Goal: Transaction & Acquisition: Book appointment/travel/reservation

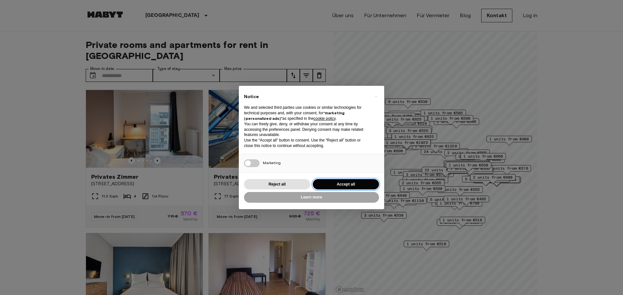
click at [351, 182] on button "Accept all" at bounding box center [346, 184] width 66 height 11
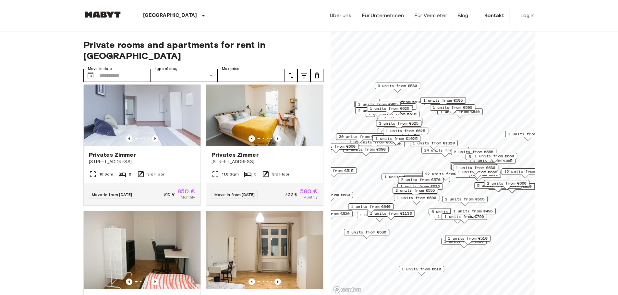
scroll to position [458, 0]
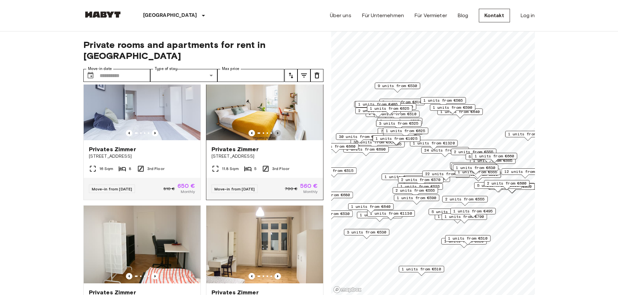
click at [274, 131] on icon "Previous image" at bounding box center [277, 133] width 6 height 6
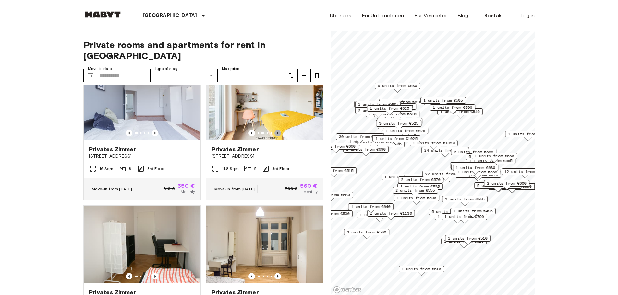
click at [274, 131] on icon "Previous image" at bounding box center [277, 133] width 6 height 6
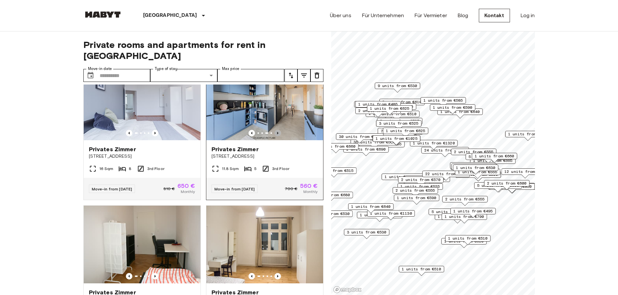
click at [274, 131] on icon "Previous image" at bounding box center [277, 133] width 6 height 6
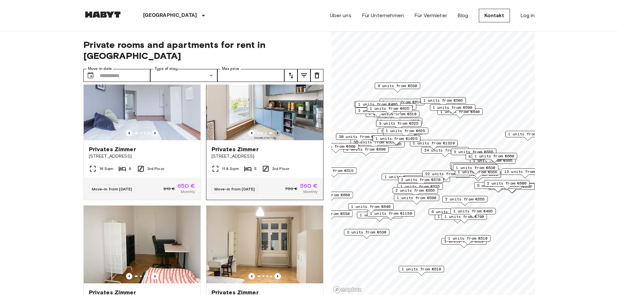
click at [274, 131] on icon "Previous image" at bounding box center [277, 133] width 6 height 6
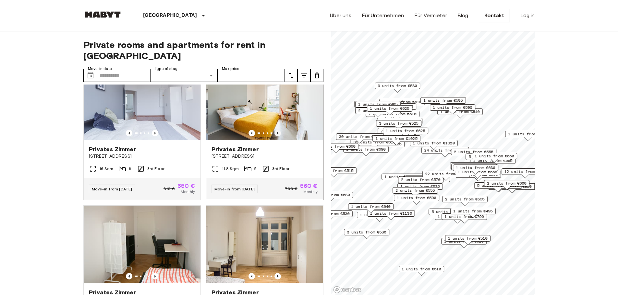
click at [274, 131] on icon "Previous image" at bounding box center [277, 133] width 6 height 6
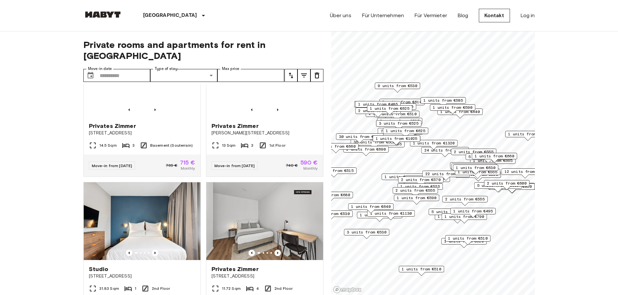
scroll to position [4078, 0]
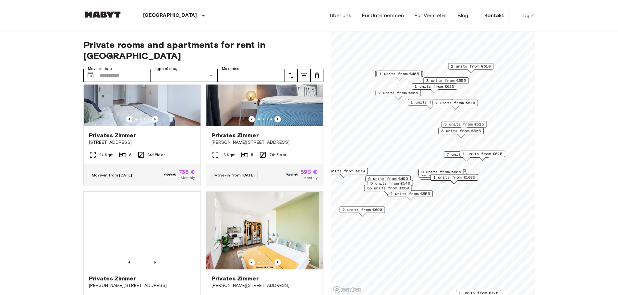
scroll to position [2319, 0]
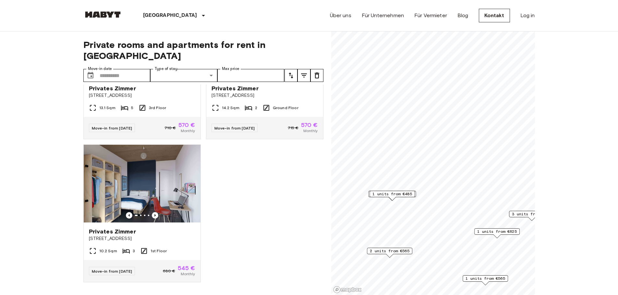
scroll to position [706, 0]
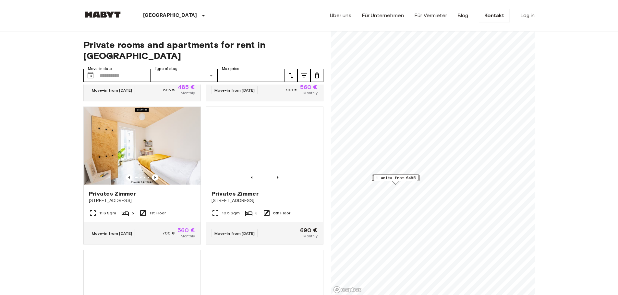
scroll to position [267, 0]
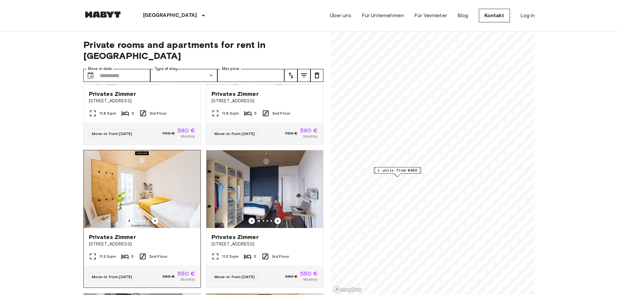
scroll to position [127, 0]
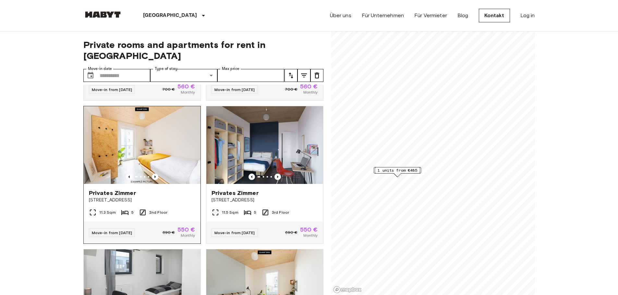
click at [105, 189] on span "Privates Zimmer" at bounding box center [112, 193] width 47 height 8
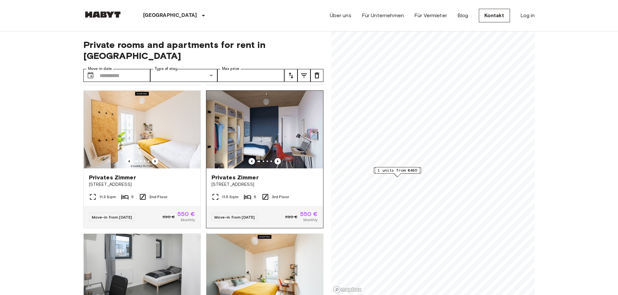
scroll to position [144, 0]
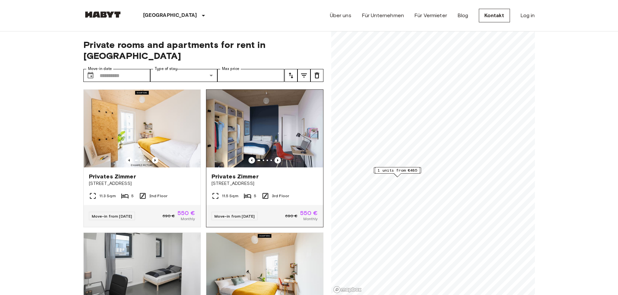
click at [251, 132] on img at bounding box center [264, 129] width 117 height 78
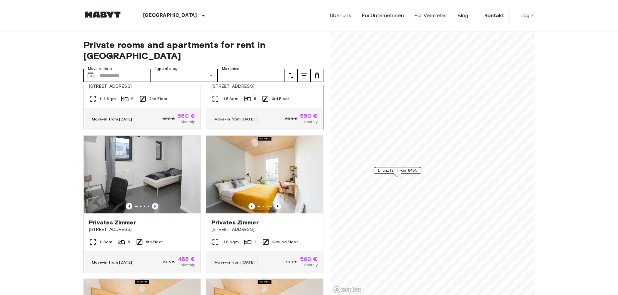
scroll to position [241, 0]
click at [261, 188] on img at bounding box center [264, 175] width 117 height 78
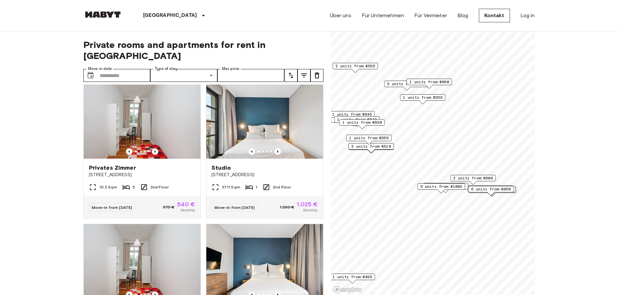
scroll to position [153, 0]
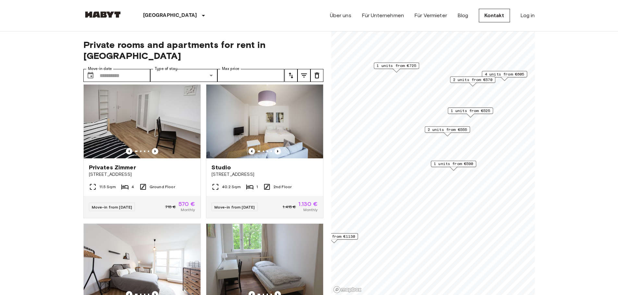
click at [453, 162] on span "1 units from €590" at bounding box center [454, 164] width 40 height 6
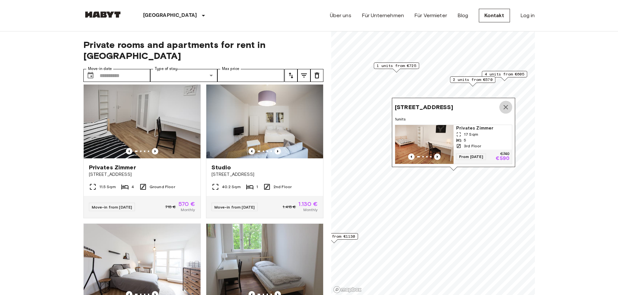
click at [507, 103] on icon "Map marker" at bounding box center [506, 107] width 8 height 8
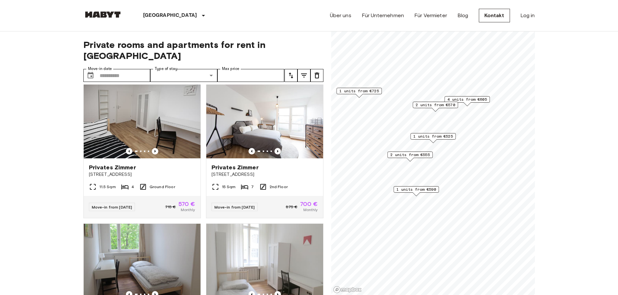
click at [405, 156] on span "2 units from €555" at bounding box center [410, 155] width 40 height 6
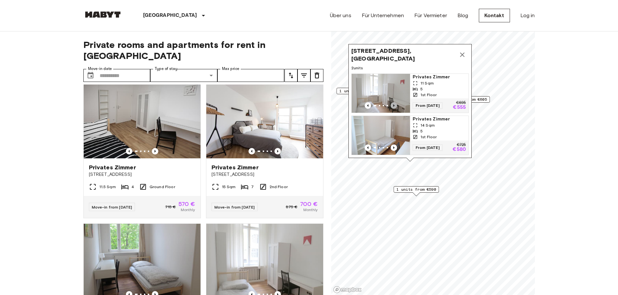
click at [393, 102] on icon "Previous image" at bounding box center [394, 105] width 6 height 6
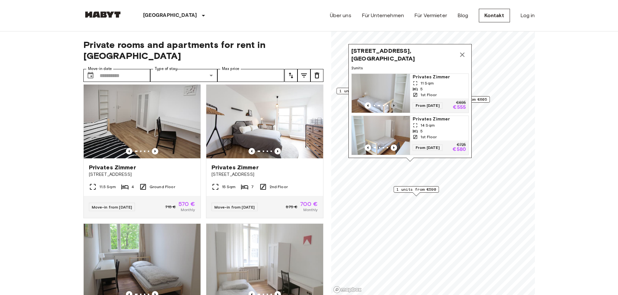
click at [393, 102] on icon "Previous image" at bounding box center [394, 105] width 6 height 6
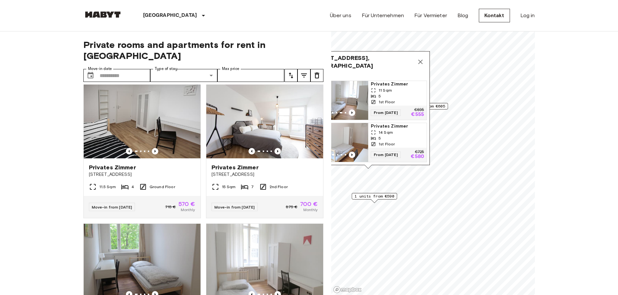
click at [383, 81] on span "Privates Zimmer" at bounding box center [397, 84] width 53 height 6
click at [418, 58] on icon "Map marker" at bounding box center [420, 62] width 8 height 8
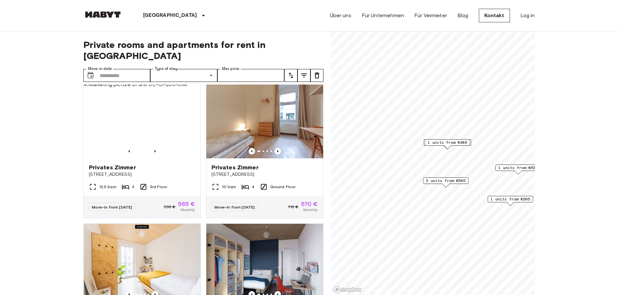
scroll to position [6, 0]
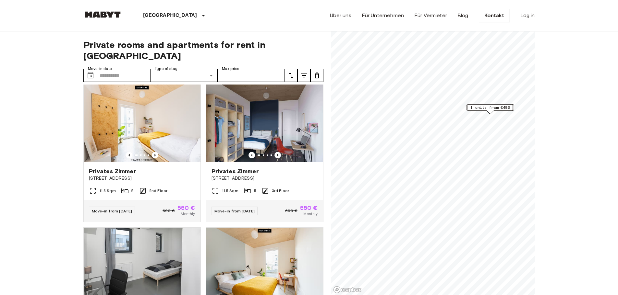
scroll to position [152, 0]
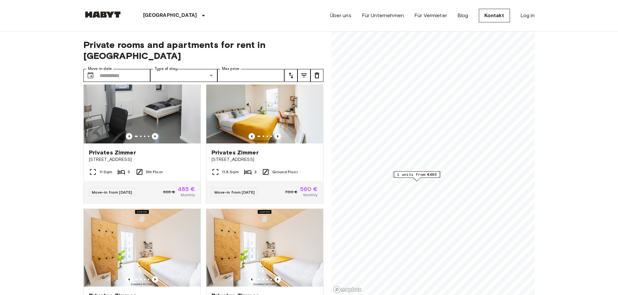
scroll to position [312, 0]
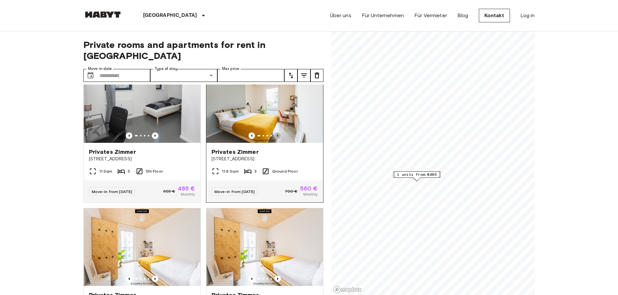
click at [274, 133] on icon "Previous image" at bounding box center [277, 136] width 6 height 6
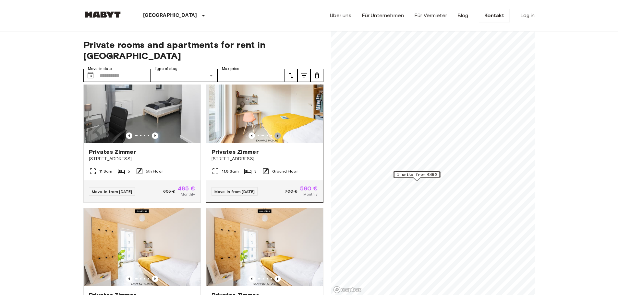
click at [274, 133] on icon "Previous image" at bounding box center [277, 136] width 6 height 6
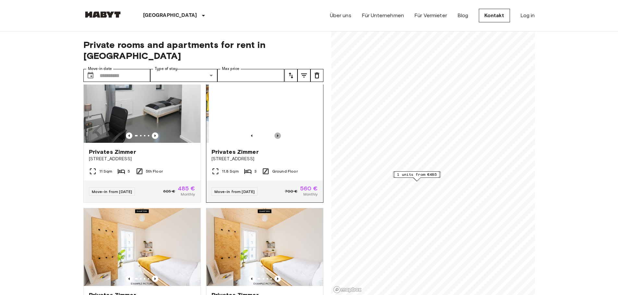
click at [274, 133] on icon "Previous image" at bounding box center [277, 136] width 6 height 6
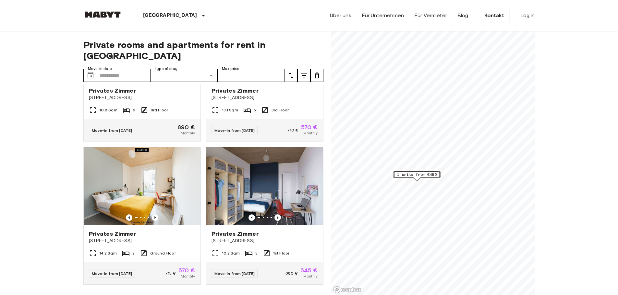
scroll to position [675, 0]
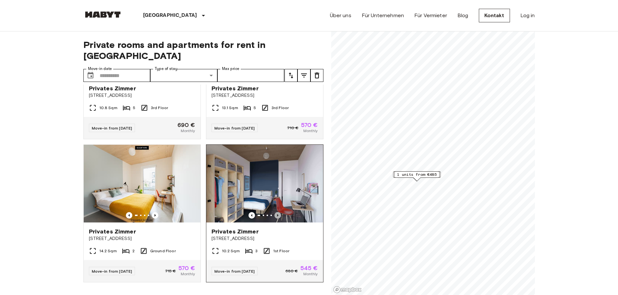
click at [274, 212] on icon "Previous image" at bounding box center [277, 215] width 6 height 6
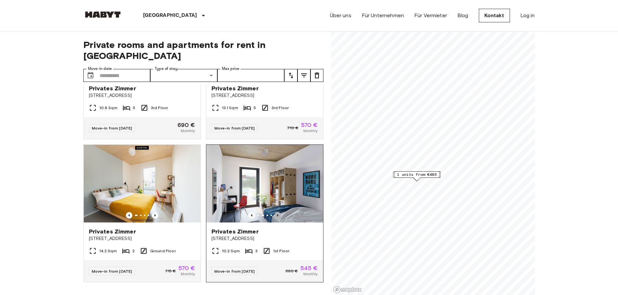
click at [274, 212] on icon "Previous image" at bounding box center [277, 215] width 6 height 6
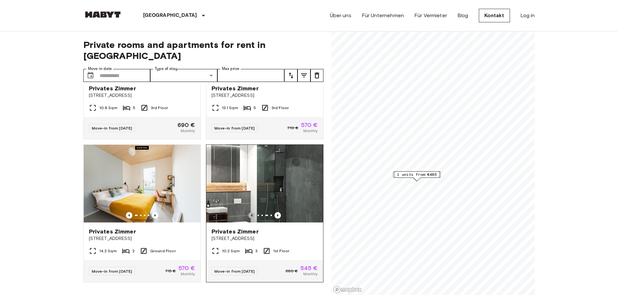
click at [248, 212] on icon "Previous image" at bounding box center [251, 215] width 6 height 6
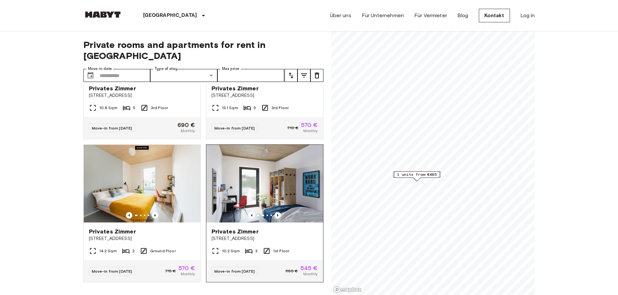
click at [277, 189] on img at bounding box center [264, 184] width 117 height 78
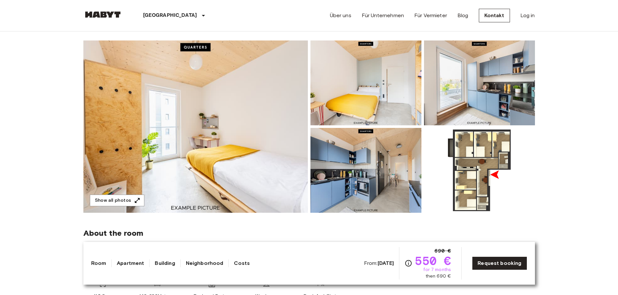
scroll to position [50, 0]
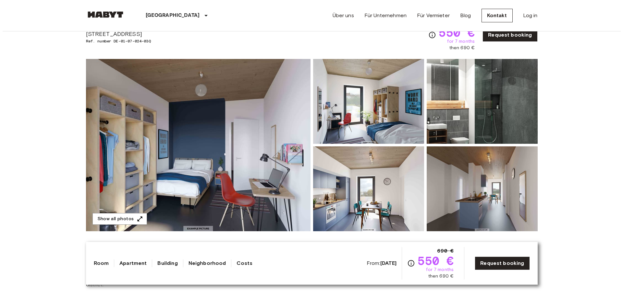
scroll to position [31, 0]
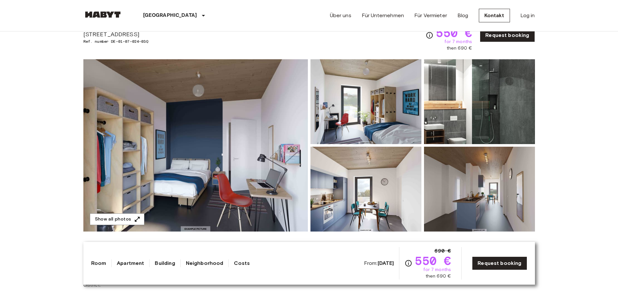
click at [211, 174] on img at bounding box center [195, 145] width 224 height 173
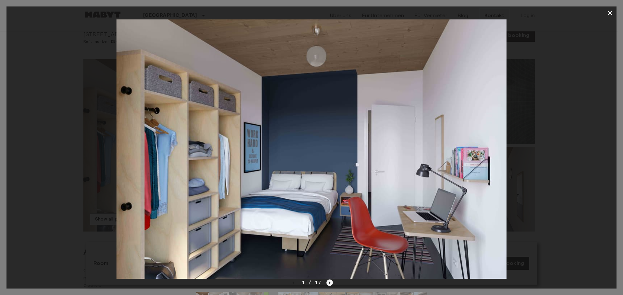
click at [327, 283] on icon "Next image" at bounding box center [329, 283] width 6 height 6
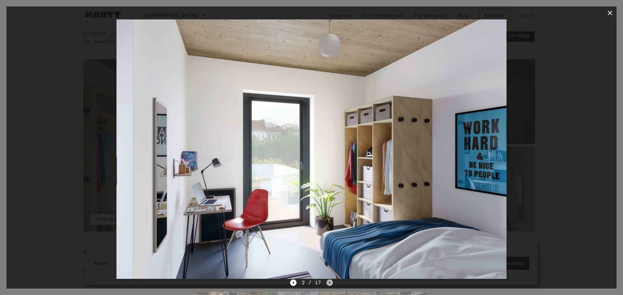
click at [327, 283] on icon "Next image" at bounding box center [329, 283] width 6 height 6
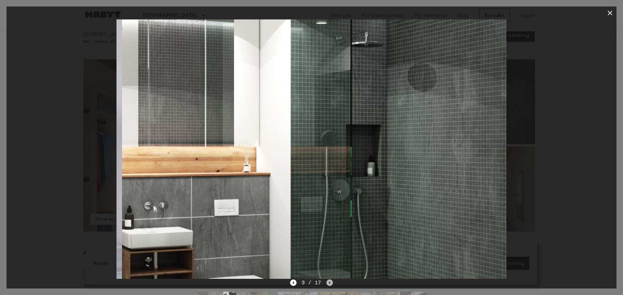
click at [327, 283] on icon "Next image" at bounding box center [329, 283] width 6 height 6
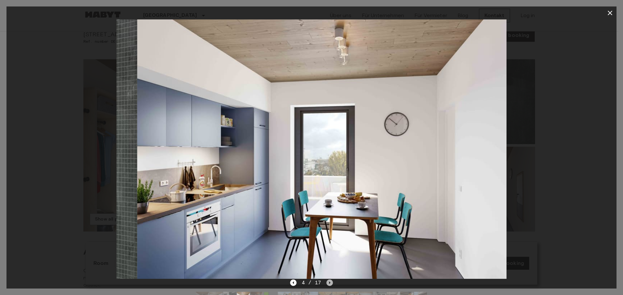
click at [327, 283] on icon "Next image" at bounding box center [329, 283] width 6 height 6
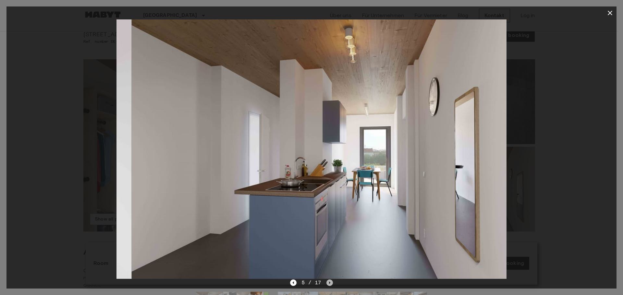
click at [327, 283] on icon "Next image" at bounding box center [329, 283] width 6 height 6
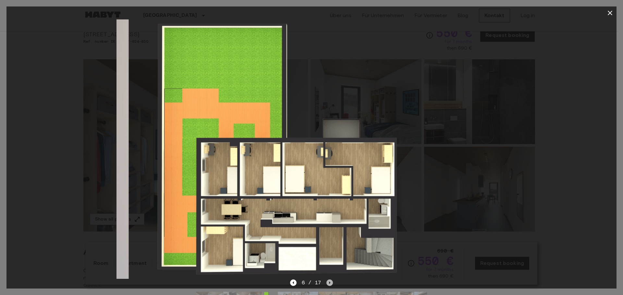
click at [327, 283] on icon "Next image" at bounding box center [329, 283] width 6 height 6
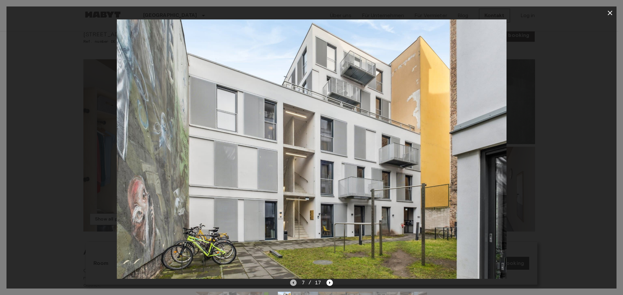
click at [293, 283] on icon "Previous image" at bounding box center [292, 283] width 1 height 3
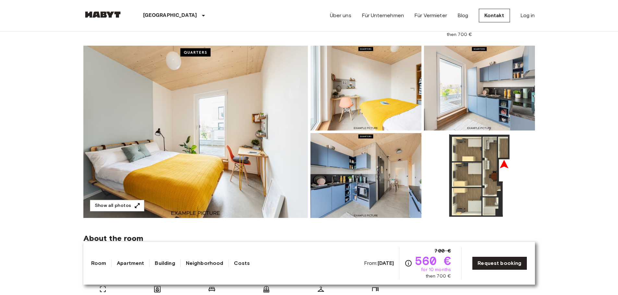
scroll to position [46, 0]
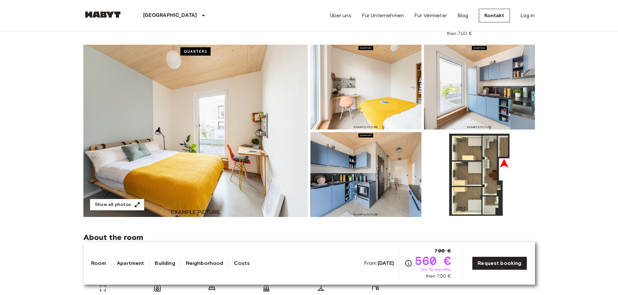
click at [474, 182] on img at bounding box center [479, 174] width 111 height 85
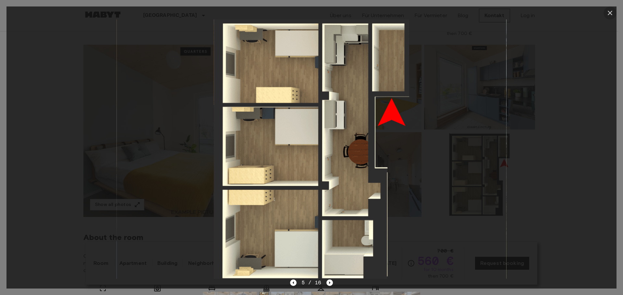
click at [607, 11] on icon "button" at bounding box center [610, 13] width 8 height 8
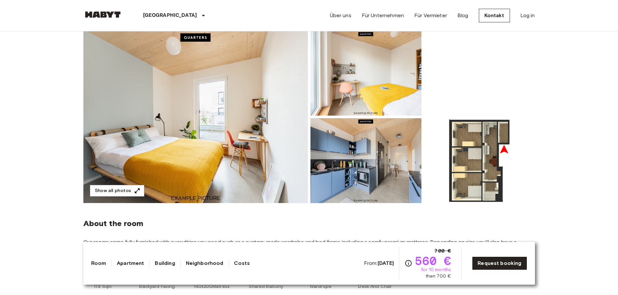
scroll to position [0, 0]
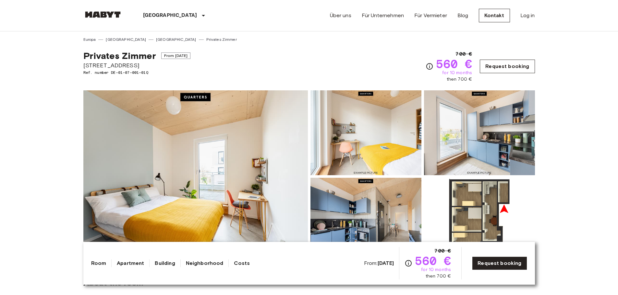
click at [510, 70] on link "Request booking" at bounding box center [507, 67] width 55 height 14
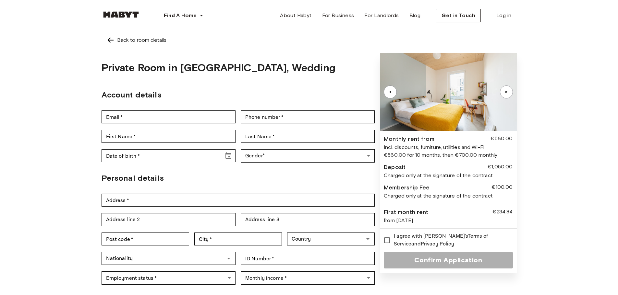
click at [508, 90] on div "▲" at bounding box center [506, 92] width 6 height 4
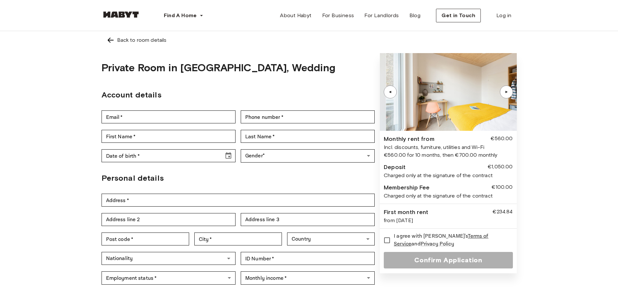
click at [508, 90] on div "▲" at bounding box center [506, 92] width 6 height 4
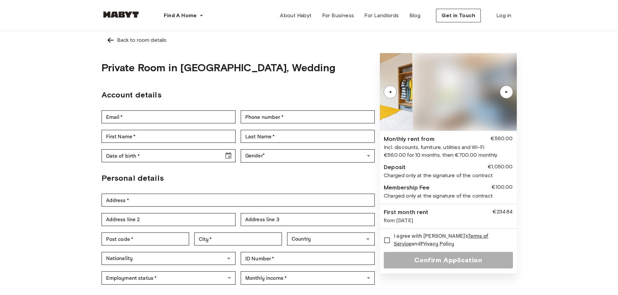
click at [508, 90] on div "▲" at bounding box center [506, 92] width 6 height 4
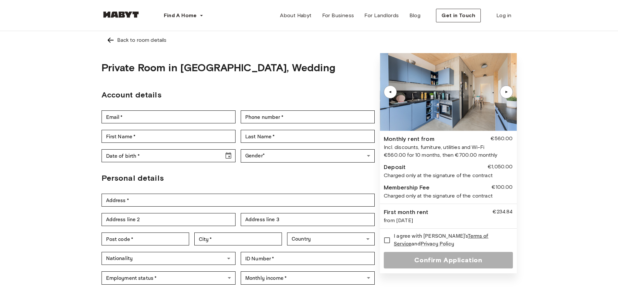
click at [508, 90] on div "▲" at bounding box center [506, 92] width 6 height 4
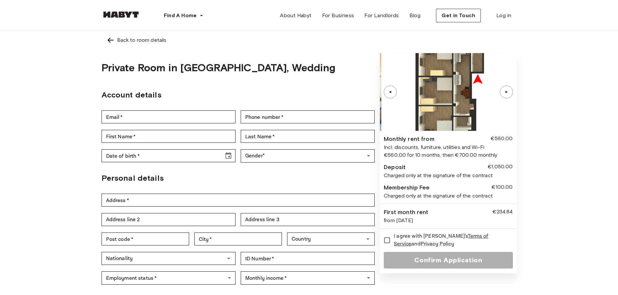
click at [508, 90] on div "▲" at bounding box center [506, 92] width 6 height 4
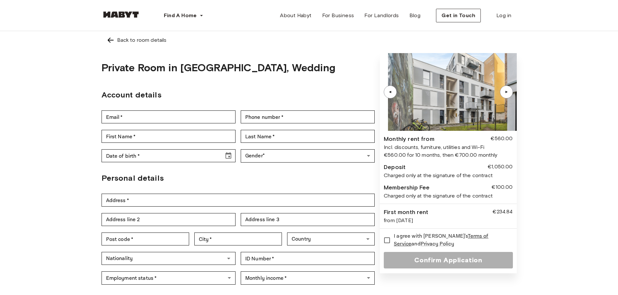
click at [508, 90] on div "▲" at bounding box center [506, 92] width 6 height 4
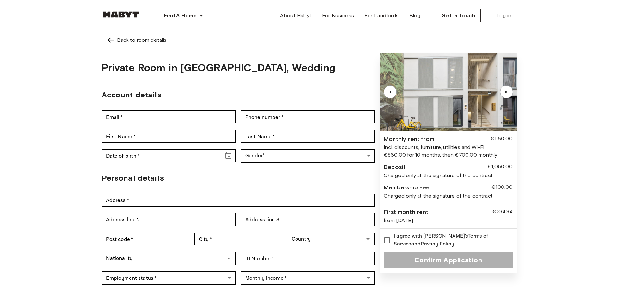
click at [508, 90] on div "▲" at bounding box center [506, 92] width 6 height 4
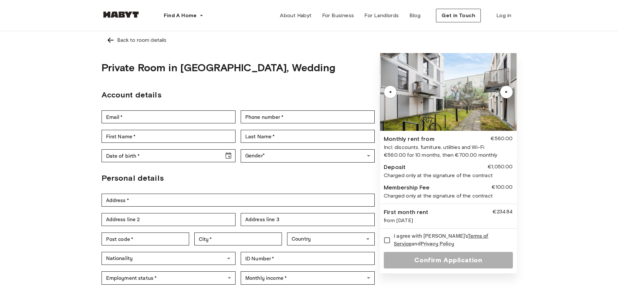
click at [508, 90] on div "▲" at bounding box center [506, 92] width 6 height 4
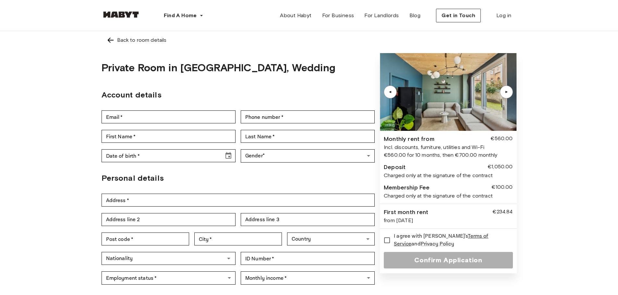
click at [510, 92] on div "▲" at bounding box center [506, 92] width 13 height 13
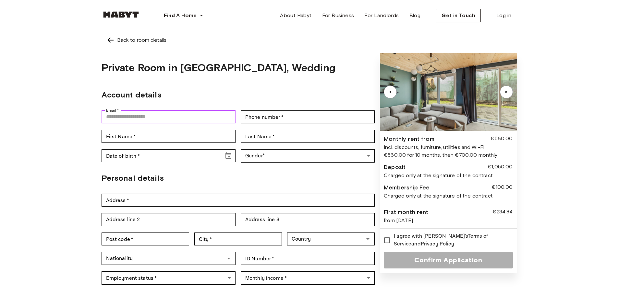
click at [173, 115] on input "Email   *" at bounding box center [169, 117] width 134 height 13
type input "**********"
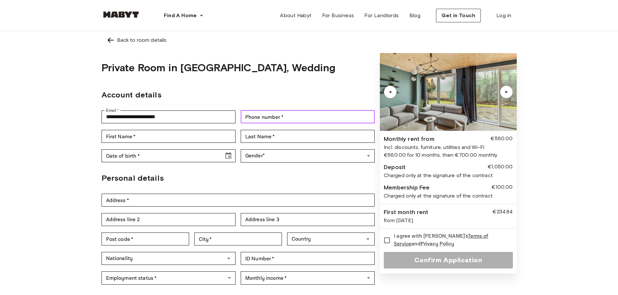
type input "**********"
type input "*******"
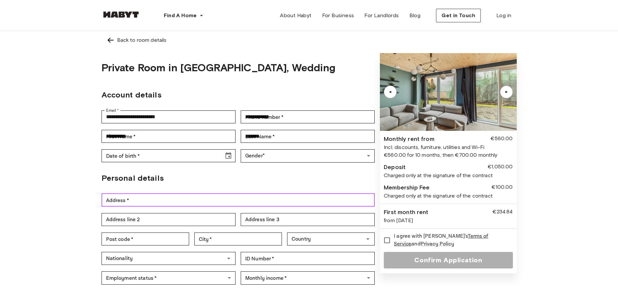
type input "**********"
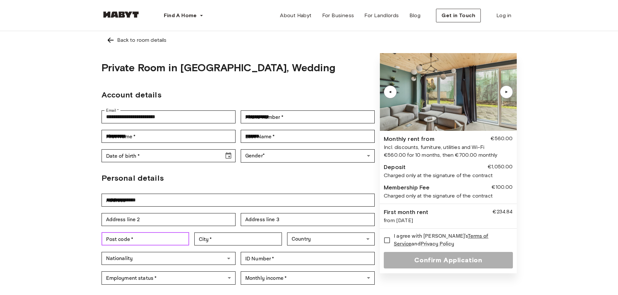
type input "*****"
type input "******"
type input "**********"
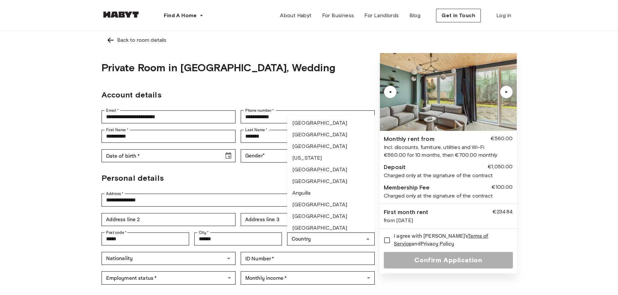
click at [196, 182] on h2 "Personal details" at bounding box center [238, 179] width 273 height 12
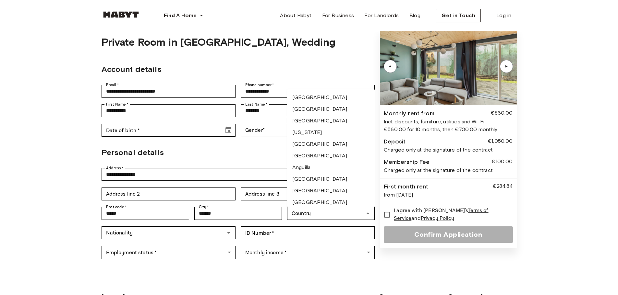
scroll to position [26, 0]
click at [185, 125] on input "Date of birth   *" at bounding box center [161, 130] width 118 height 13
click at [233, 151] on h2 "Personal details" at bounding box center [238, 153] width 273 height 12
click at [536, 181] on div "**********" at bounding box center [309, 135] width 467 height 261
click at [459, 209] on link "Terms of Service" at bounding box center [441, 214] width 94 height 15
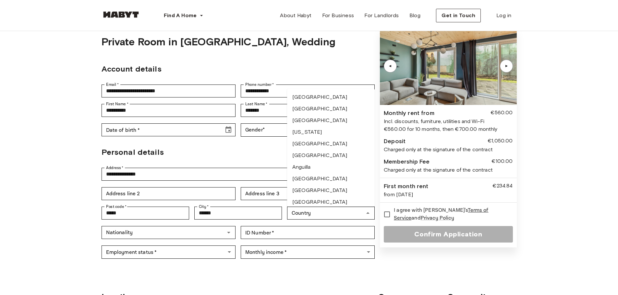
click at [540, 141] on div "**********" at bounding box center [309, 135] width 467 height 261
click at [543, 169] on div "**********" at bounding box center [309, 135] width 618 height 261
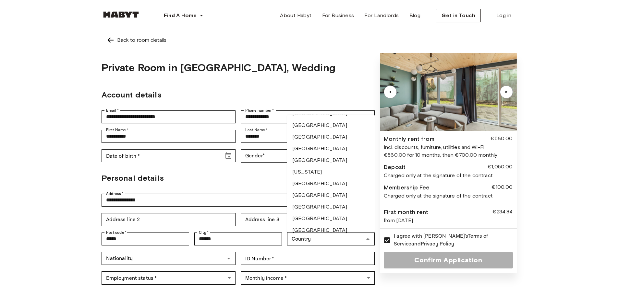
scroll to position [870, 0]
click at [307, 182] on li "[GEOGRAPHIC_DATA]" at bounding box center [331, 184] width 88 height 12
type input "*******"
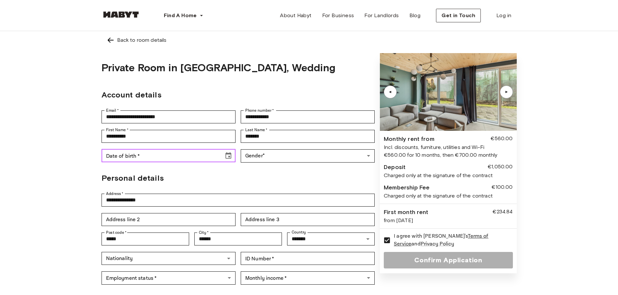
click at [192, 157] on input "Date of birth   *" at bounding box center [161, 156] width 118 height 13
type input "**********"
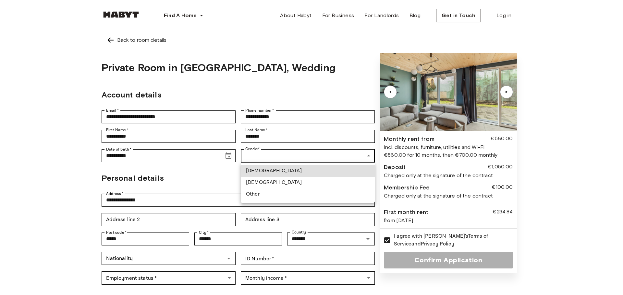
click at [267, 155] on body "**********" at bounding box center [311, 297] width 623 height 595
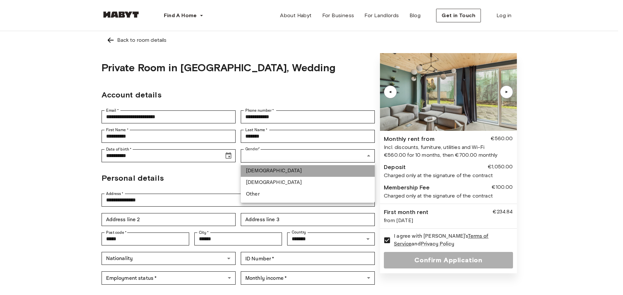
click at [272, 173] on li "Male" at bounding box center [308, 171] width 134 height 12
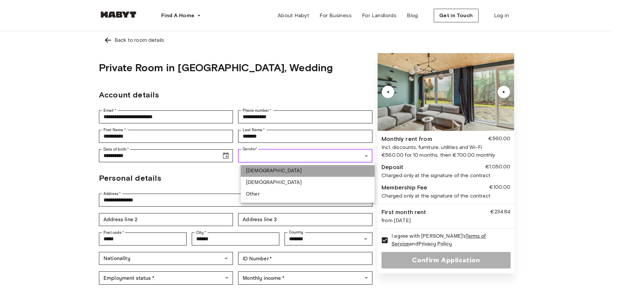
type input "****"
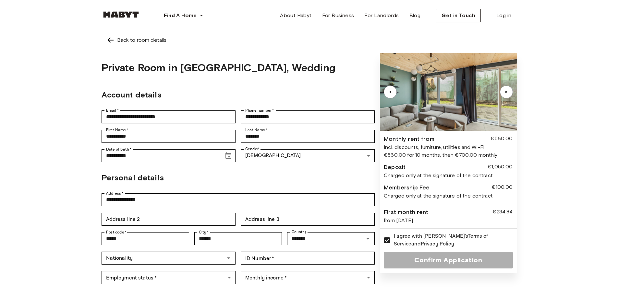
click at [212, 185] on form "**********" at bounding box center [238, 170] width 273 height 235
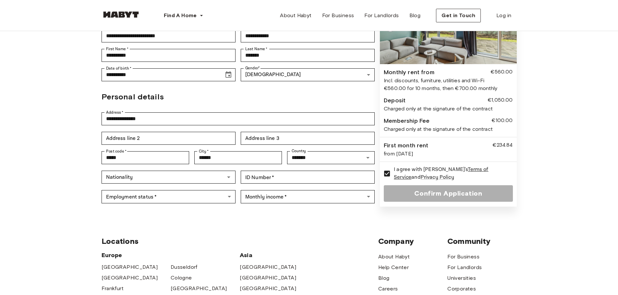
scroll to position [81, 0]
click at [283, 179] on input "ID Number   *" at bounding box center [308, 177] width 134 height 13
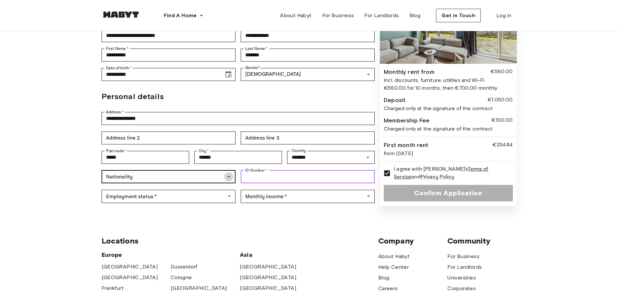
click at [227, 176] on icon "Open" at bounding box center [228, 177] width 3 height 2
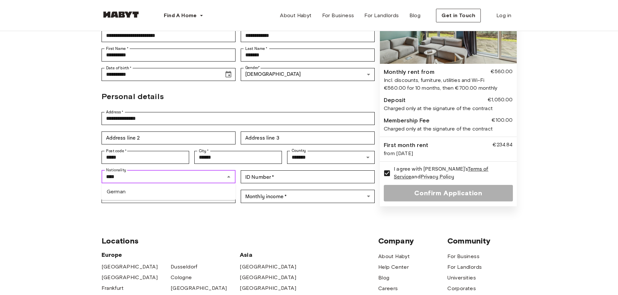
click at [150, 199] on ul "German" at bounding box center [169, 192] width 134 height 17
click at [162, 189] on li "German" at bounding box center [169, 192] width 134 height 12
type input "******"
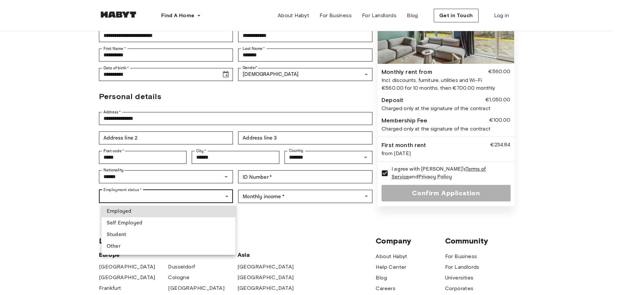
click at [161, 199] on body "**********" at bounding box center [309, 216] width 618 height 595
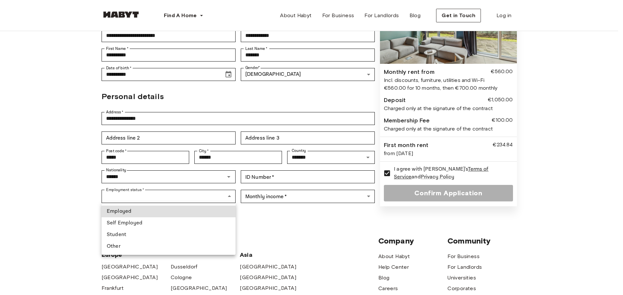
click at [156, 209] on li "Employed" at bounding box center [169, 212] width 134 height 12
type input "********"
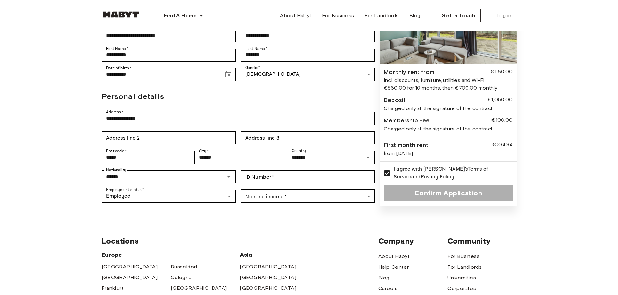
click at [272, 198] on body "**********" at bounding box center [309, 216] width 618 height 595
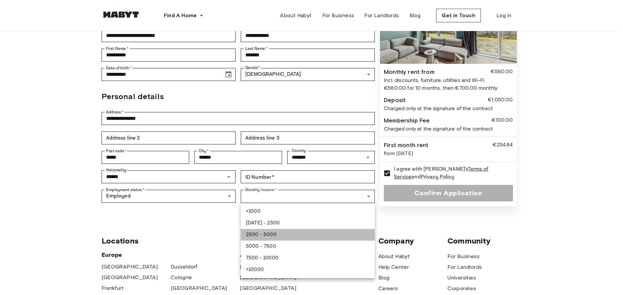
click at [273, 234] on li "2500 - 5000" at bounding box center [308, 235] width 134 height 12
type input "**********"
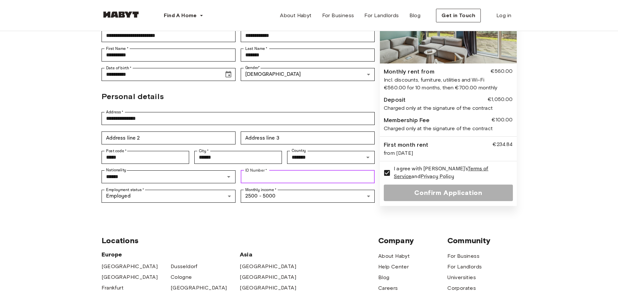
click at [284, 178] on input "ID Number   *" at bounding box center [308, 177] width 134 height 13
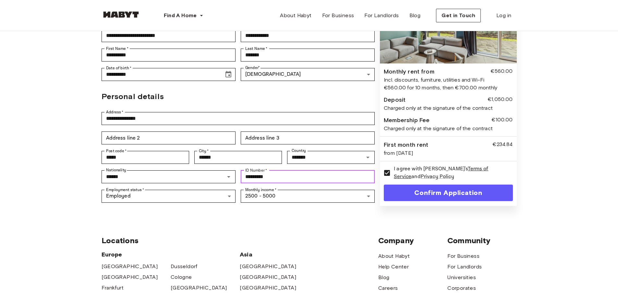
type input "*********"
click at [420, 195] on button "Confirm Application" at bounding box center [448, 193] width 129 height 17
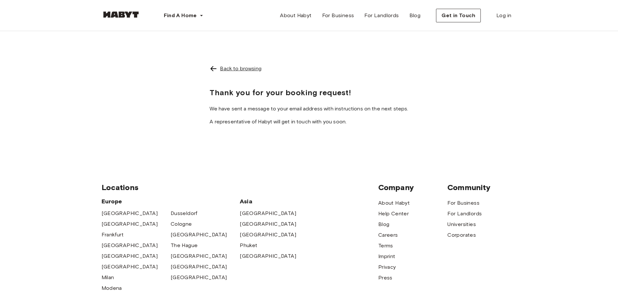
click at [221, 68] on div "Back to browsing" at bounding box center [240, 69] width 41 height 8
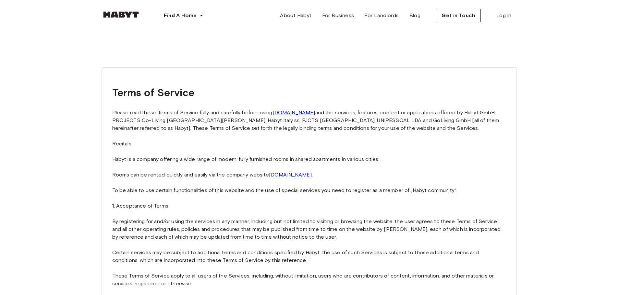
drag, startPoint x: 394, startPoint y: 11, endPoint x: 431, endPoint y: 92, distance: 89.4
click at [431, 92] on h1 "Terms of Service" at bounding box center [309, 93] width 394 height 16
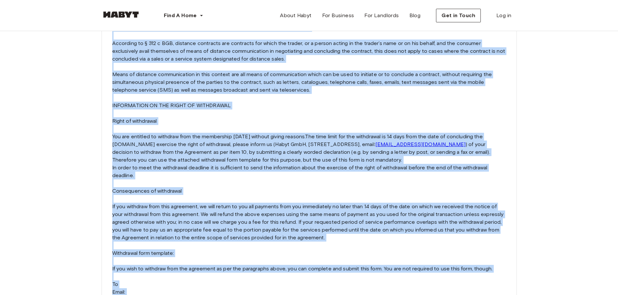
scroll to position [1524, 0]
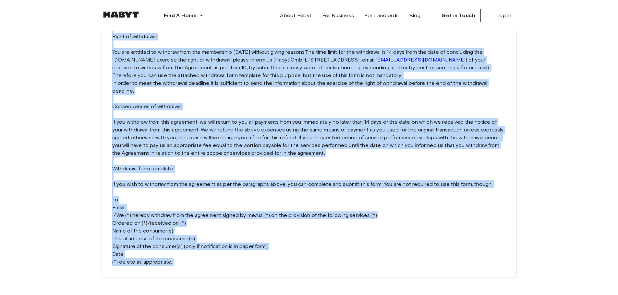
drag, startPoint x: 112, startPoint y: 95, endPoint x: 306, endPoint y: 231, distance: 236.4
copy div "Terms of Service Please read these Terms of Service fully and carefully before …"
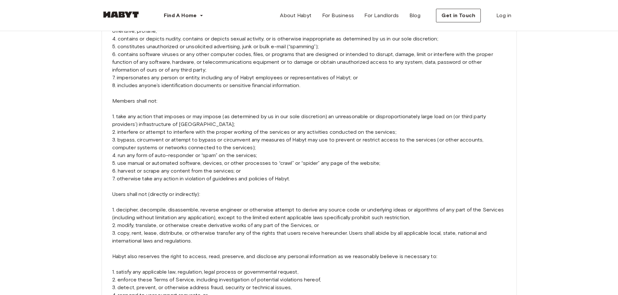
scroll to position [725, 0]
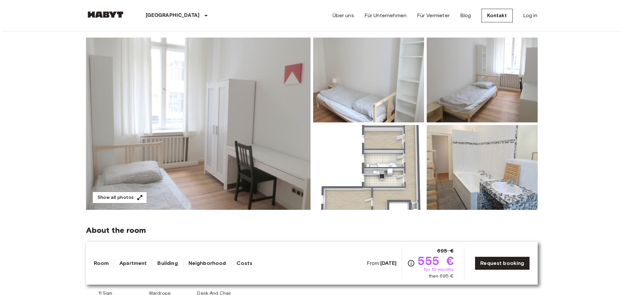
scroll to position [54, 0]
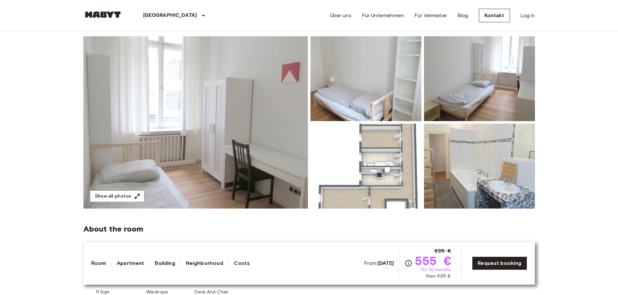
click at [255, 123] on img at bounding box center [195, 122] width 224 height 173
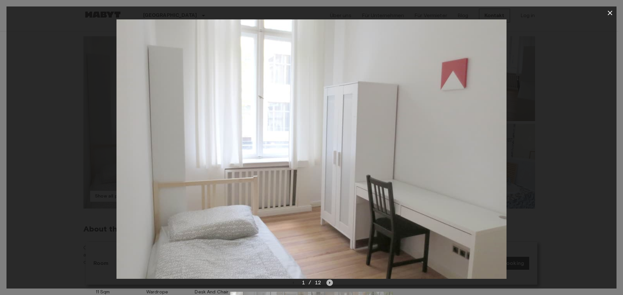
click at [329, 281] on icon "Next image" at bounding box center [329, 283] width 6 height 6
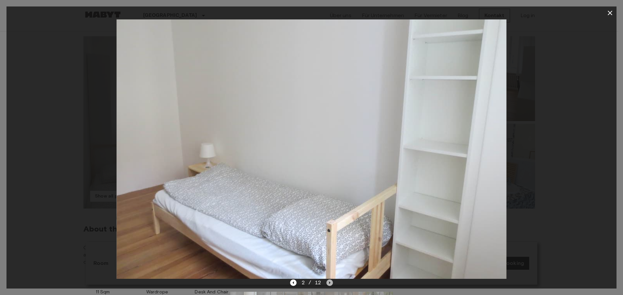
click at [329, 281] on icon "Next image" at bounding box center [329, 283] width 6 height 6
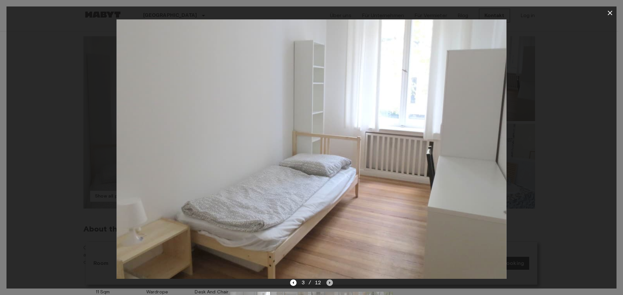
click at [329, 281] on icon "Next image" at bounding box center [329, 283] width 6 height 6
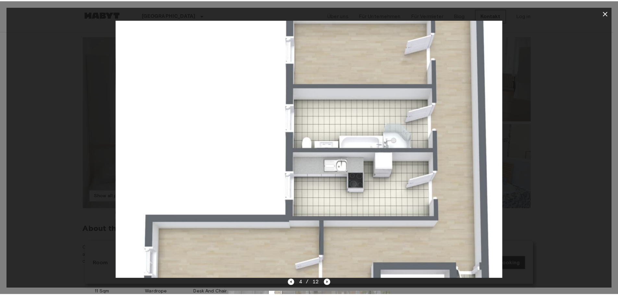
scroll to position [54, 0]
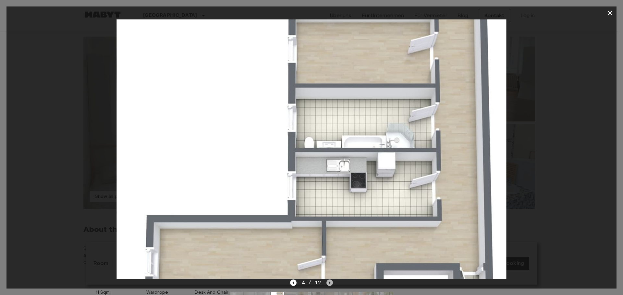
click at [330, 282] on icon "Next image" at bounding box center [329, 283] width 6 height 6
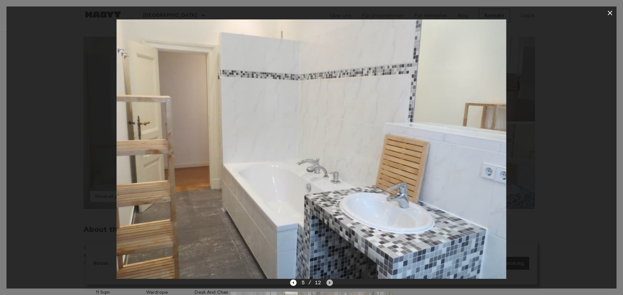
click at [330, 282] on icon "Next image" at bounding box center [329, 283] width 6 height 6
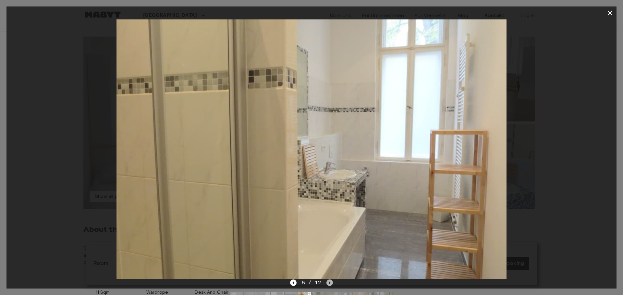
click at [330, 282] on icon "Next image" at bounding box center [329, 283] width 6 height 6
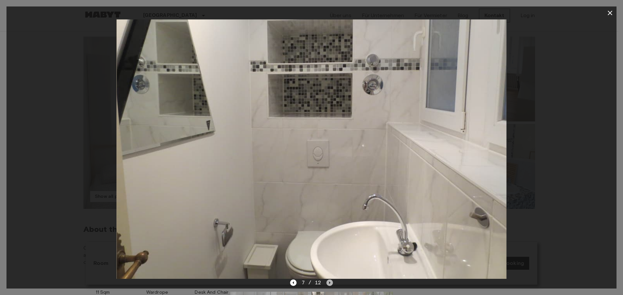
click at [330, 282] on icon "Next image" at bounding box center [329, 283] width 6 height 6
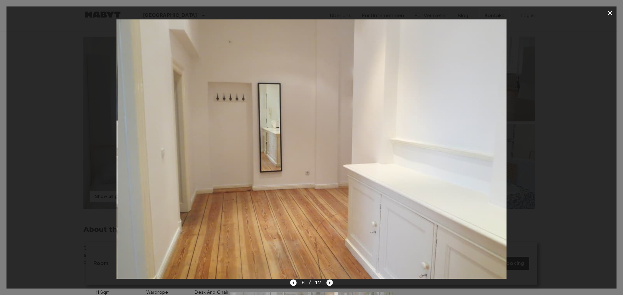
click at [330, 282] on icon "Next image" at bounding box center [329, 283] width 6 height 6
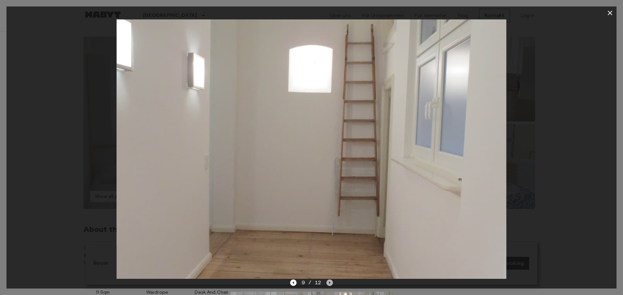
click at [330, 282] on icon "Next image" at bounding box center [329, 283] width 6 height 6
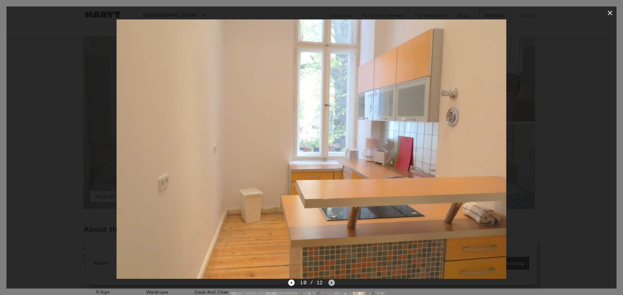
click at [330, 282] on icon "Next image" at bounding box center [331, 283] width 6 height 6
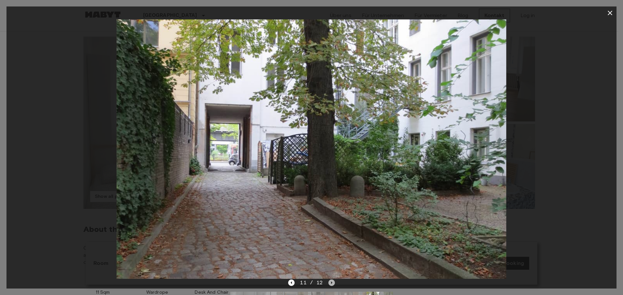
click at [330, 282] on icon "Next image" at bounding box center [331, 283] width 6 height 6
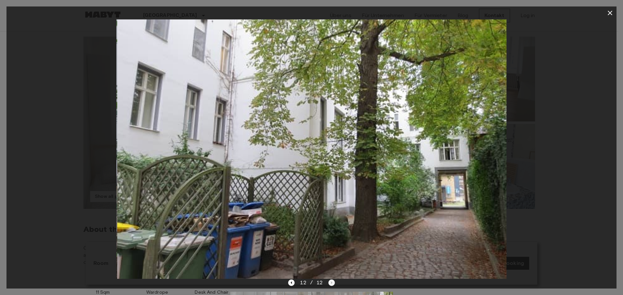
click at [330, 282] on div "12 / 12" at bounding box center [311, 283] width 46 height 8
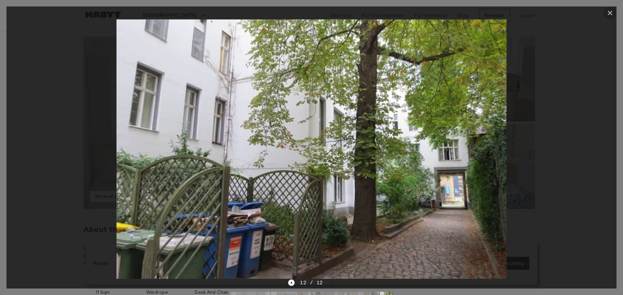
click at [610, 14] on icon "button" at bounding box center [610, 13] width 8 height 8
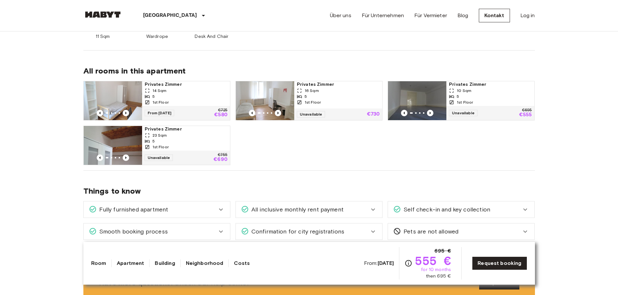
scroll to position [343, 0]
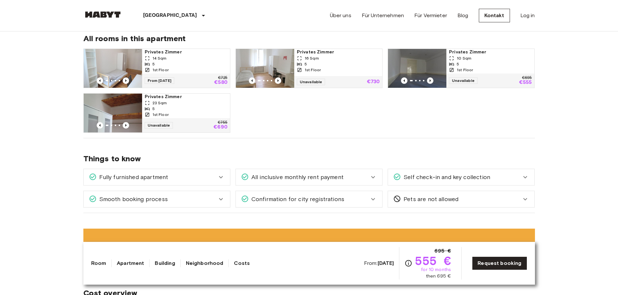
click at [428, 80] on icon "Previous image" at bounding box center [430, 81] width 6 height 6
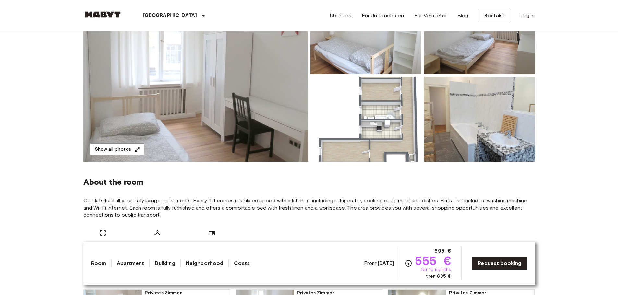
scroll to position [86, 0]
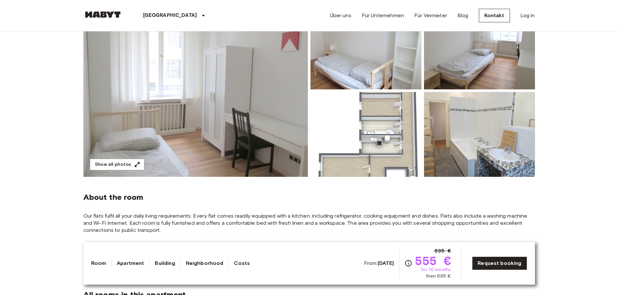
click at [369, 128] on img at bounding box center [365, 134] width 111 height 85
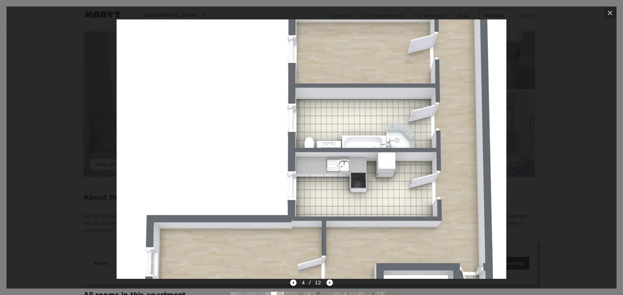
click at [608, 15] on icon "button" at bounding box center [609, 13] width 5 height 5
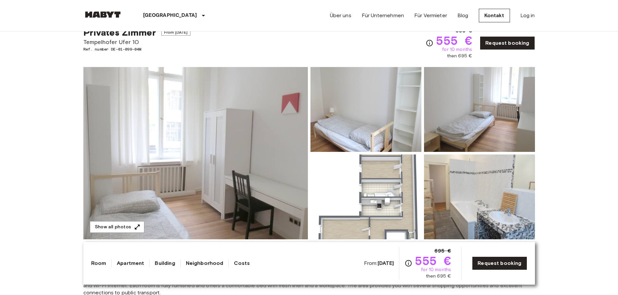
scroll to position [0, 0]
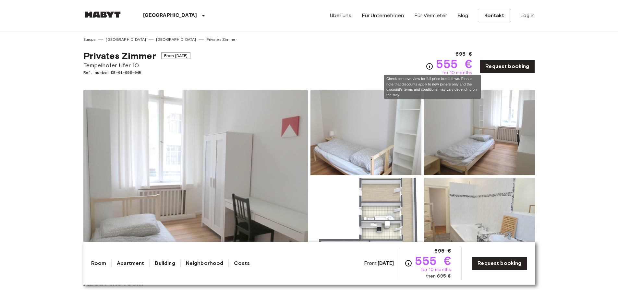
click at [433, 67] on icon "Check cost overview for full price breakdown. Please note that discounts apply …" at bounding box center [430, 67] width 8 height 8
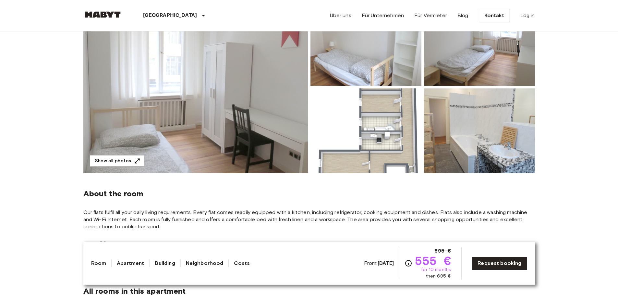
scroll to position [83, 0]
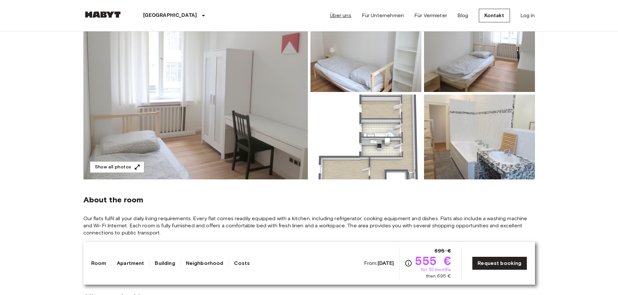
click at [341, 17] on link "Über uns" at bounding box center [340, 16] width 21 height 8
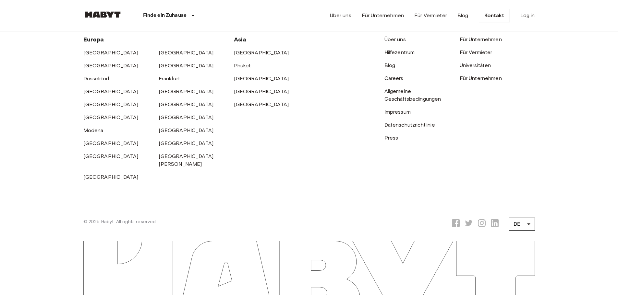
scroll to position [2032, 0]
click at [393, 68] on link "Blog" at bounding box center [389, 65] width 11 height 6
